Goal: Task Accomplishment & Management: Manage account settings

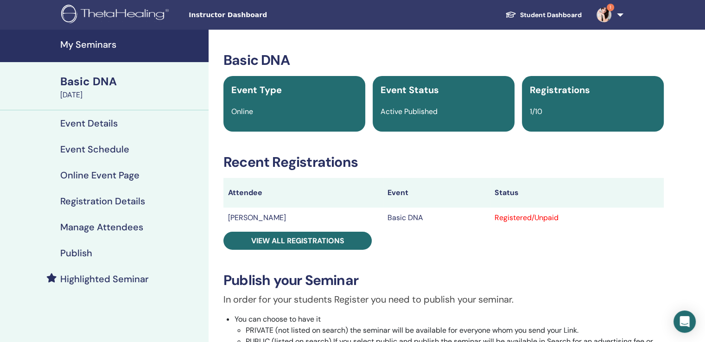
click at [92, 48] on h4 "My Seminars" at bounding box center [131, 44] width 143 height 11
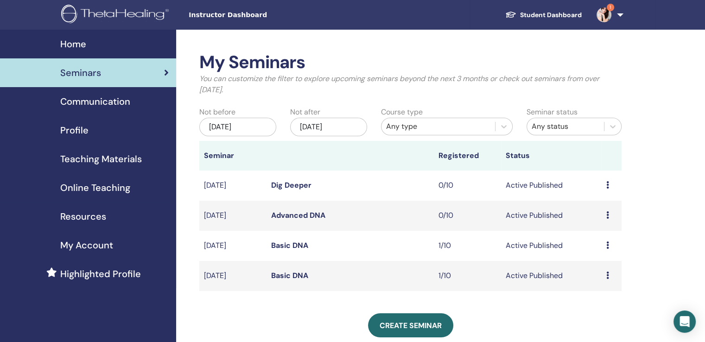
click at [608, 273] on icon at bounding box center [608, 275] width 3 height 7
click at [594, 324] on p "Cancel" at bounding box center [601, 322] width 35 height 11
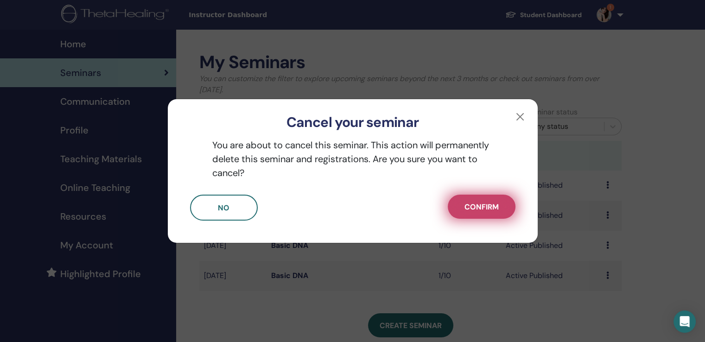
click at [482, 205] on span "Confirm" at bounding box center [482, 207] width 34 height 10
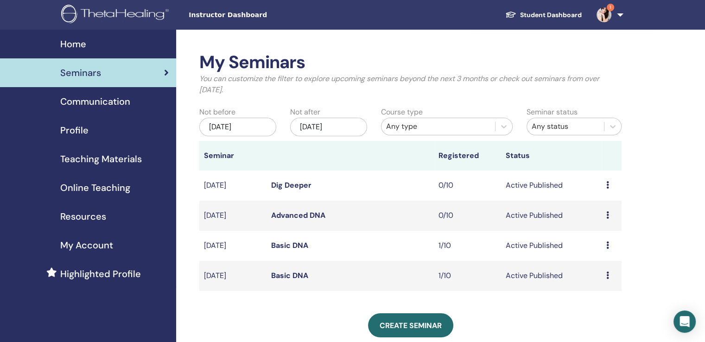
click at [286, 276] on link "Basic DNA" at bounding box center [289, 276] width 37 height 10
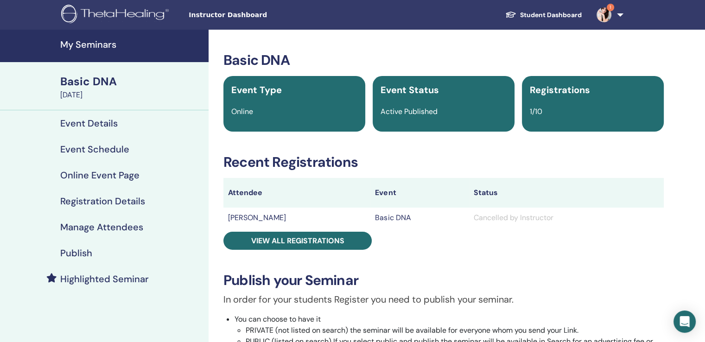
click at [78, 255] on h4 "Publish" at bounding box center [76, 253] width 32 height 11
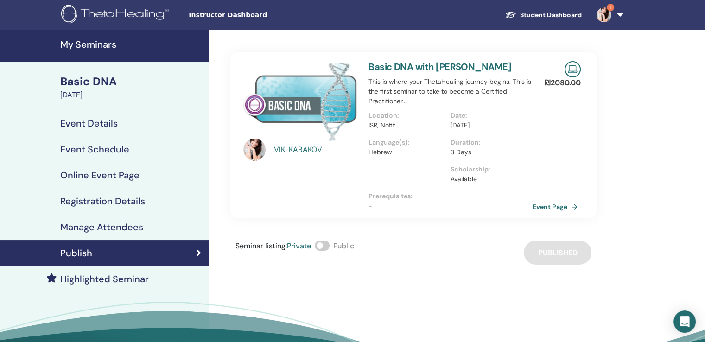
click at [89, 225] on h4 "Manage Attendees" at bounding box center [101, 227] width 83 height 11
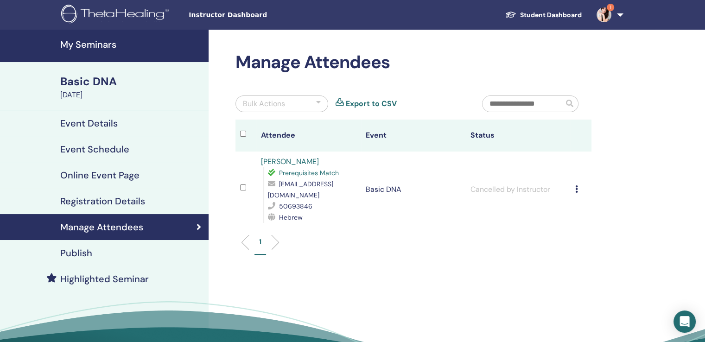
click at [93, 203] on h4 "Registration Details" at bounding box center [102, 201] width 85 height 11
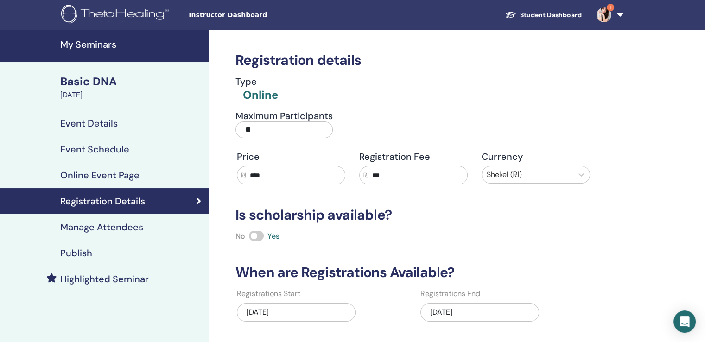
click at [101, 178] on h4 "Online Event Page" at bounding box center [99, 175] width 79 height 11
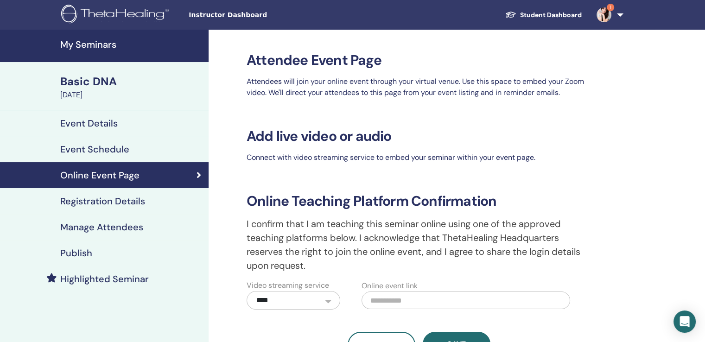
click at [102, 150] on h4 "Event Schedule" at bounding box center [94, 149] width 69 height 11
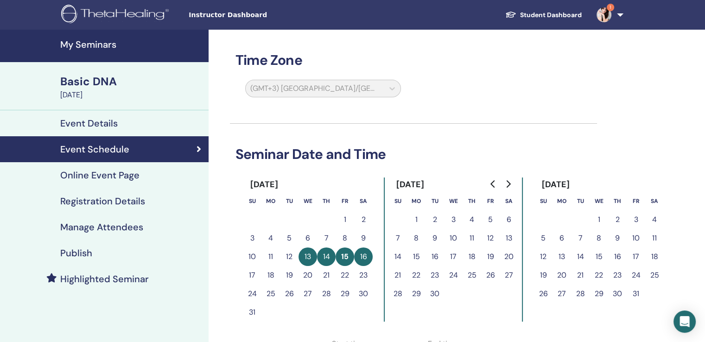
click at [97, 120] on h4 "Event Details" at bounding box center [89, 123] width 58 height 11
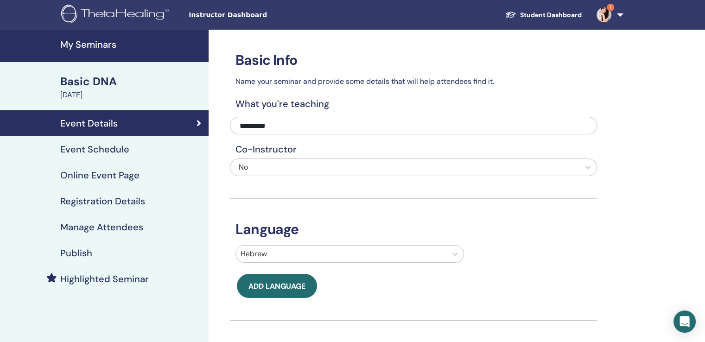
click at [91, 78] on div "Basic DNA" at bounding box center [131, 82] width 143 height 16
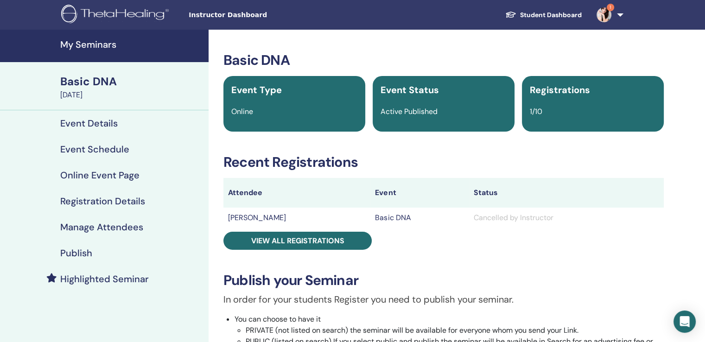
click at [98, 45] on h4 "My Seminars" at bounding box center [131, 44] width 143 height 11
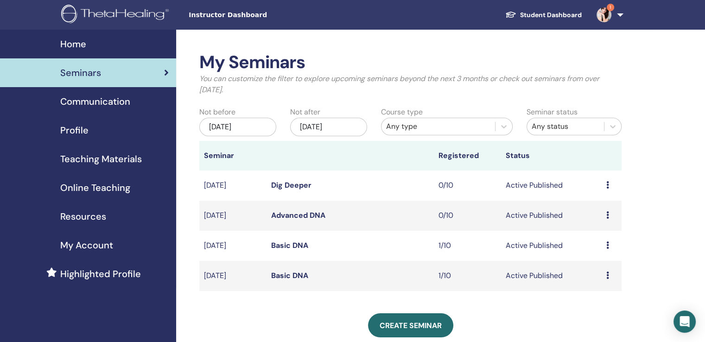
click at [604, 17] on img at bounding box center [604, 14] width 15 height 15
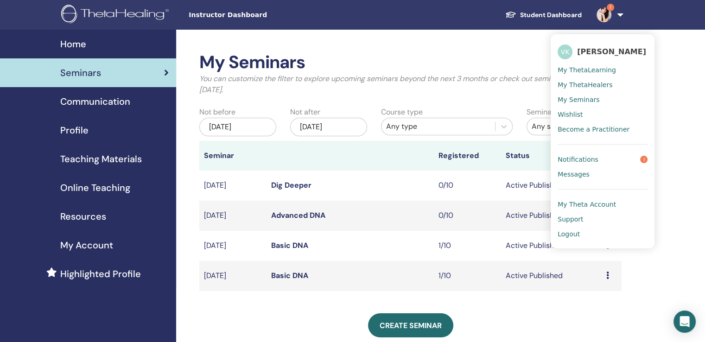
click at [577, 159] on span "Notifications" at bounding box center [578, 159] width 41 height 8
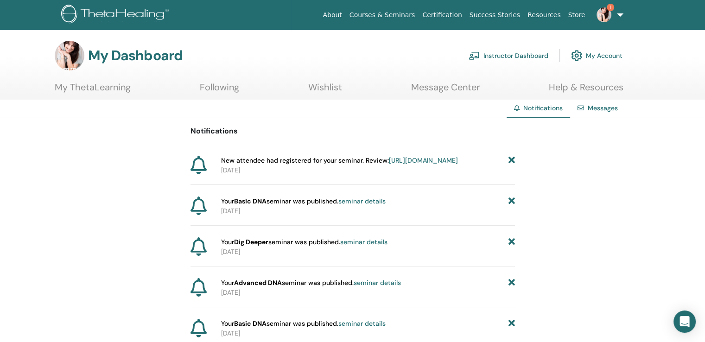
click at [507, 52] on link "Instructor Dashboard" at bounding box center [509, 55] width 80 height 20
